Goal: Ask a question

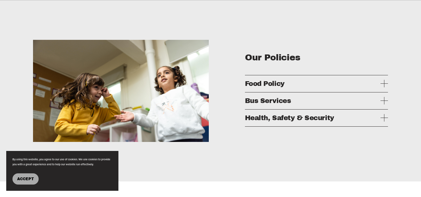
scroll to position [1137, 0]
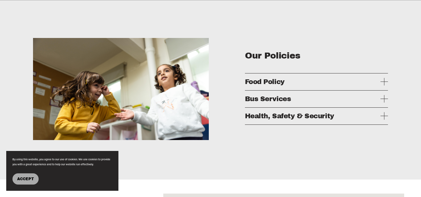
click at [306, 86] on span "Food Policy" at bounding box center [313, 81] width 136 height 7
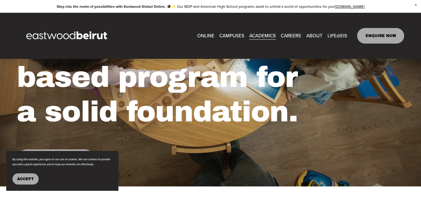
scroll to position [0, 0]
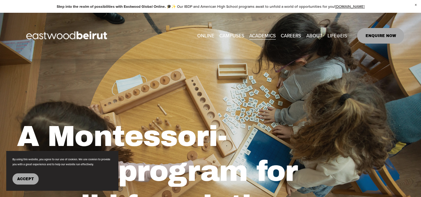
click at [0, 0] on span "IB-PYP French Section" at bounding box center [0, 0] width 0 height 0
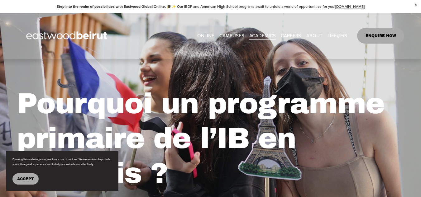
click at [385, 36] on link "ENQUIRE NOW" at bounding box center [380, 36] width 47 height 16
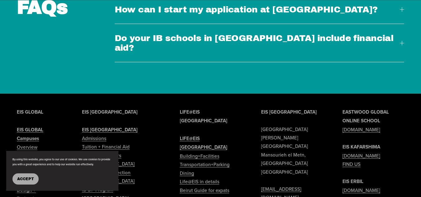
scroll to position [1762, 0]
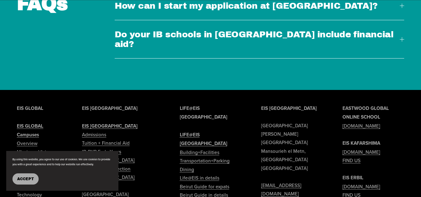
click at [395, 30] on span "Do your IB schools in Lebanon include financial aid?" at bounding box center [257, 39] width 285 height 19
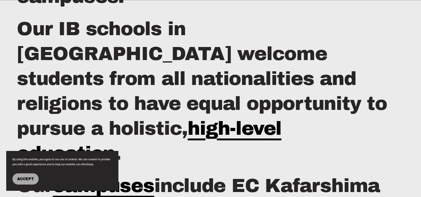
scroll to position [0, 0]
